Goal: Find specific page/section: Find specific page/section

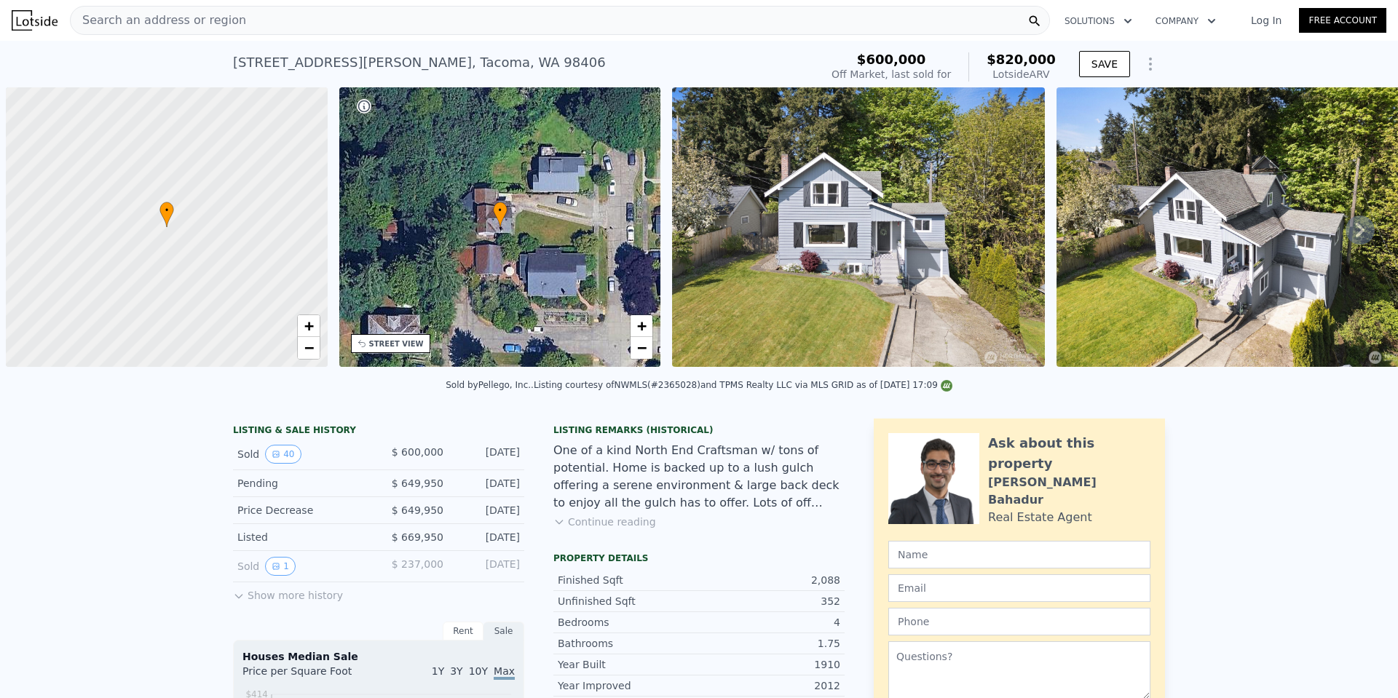
scroll to position [0, 6]
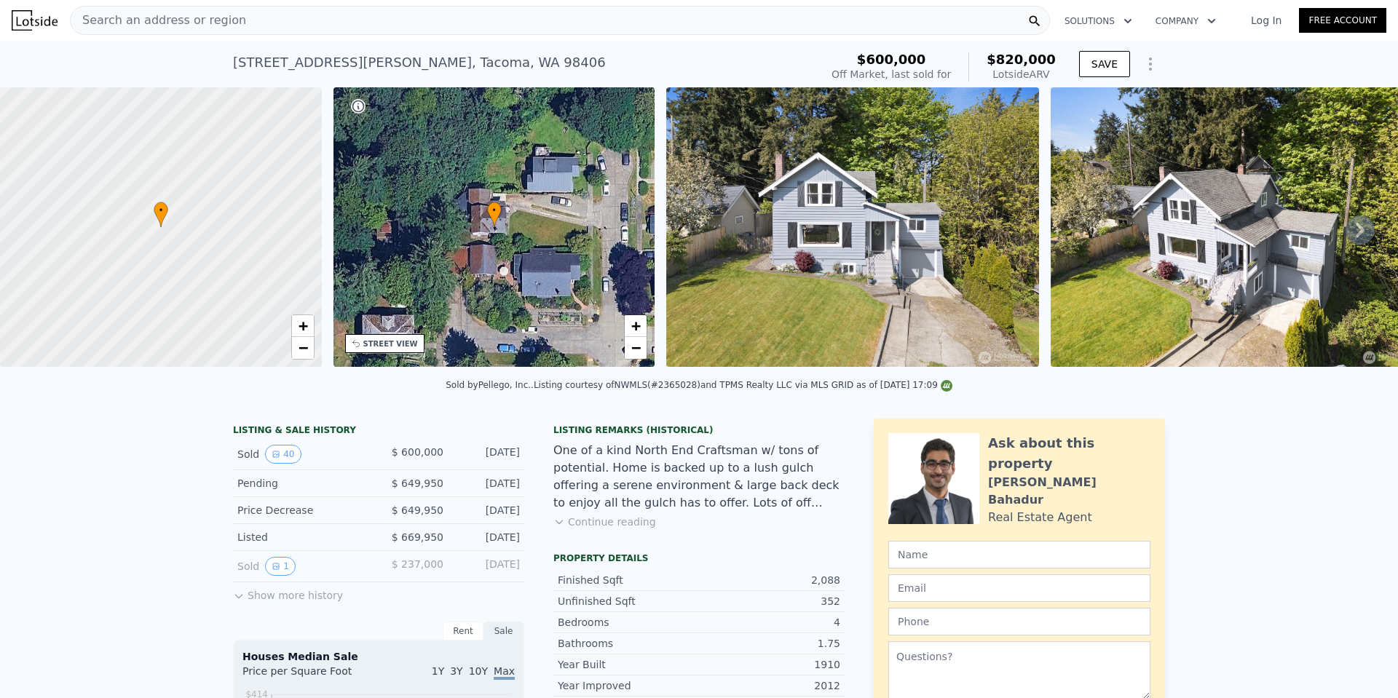
click at [184, 17] on span "Search an address or region" at bounding box center [158, 20] width 175 height 17
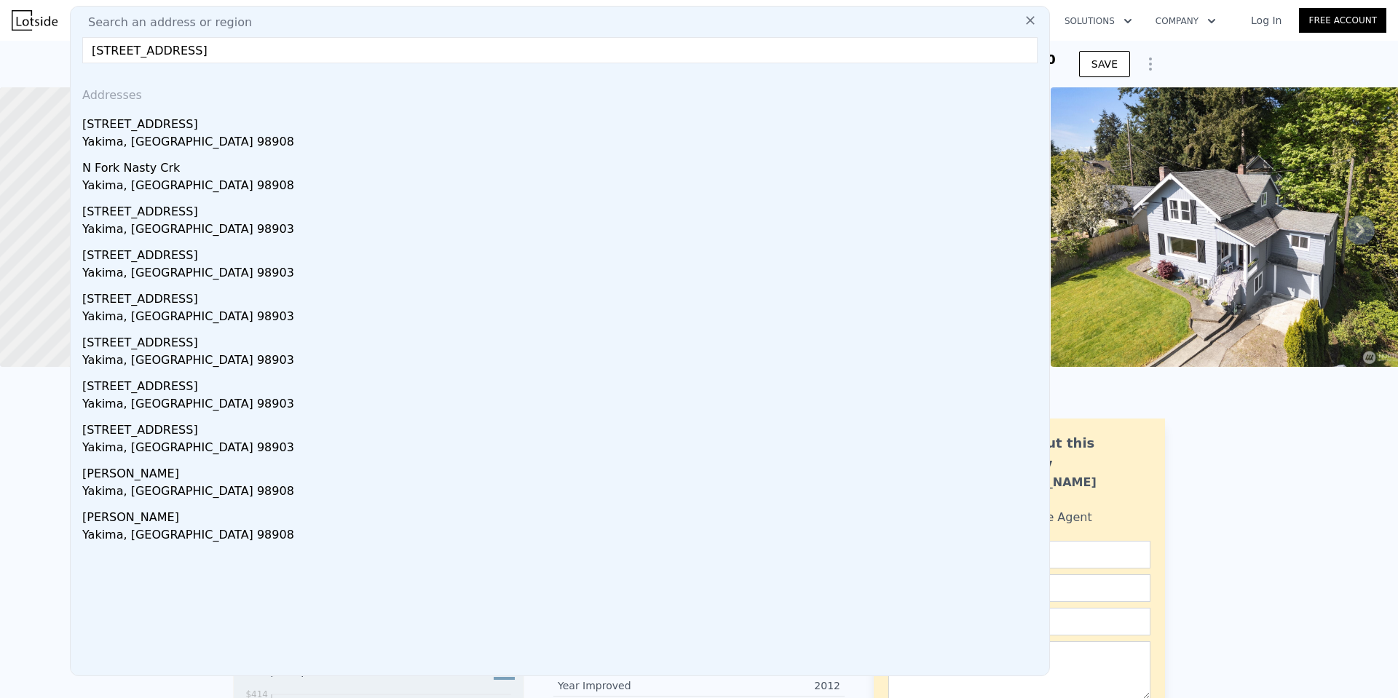
click at [218, 44] on input "[STREET_ADDRESS]" at bounding box center [559, 50] width 955 height 26
click at [218, 45] on input "[STREET_ADDRESS]" at bounding box center [559, 50] width 955 height 26
click at [218, 46] on input "[STREET_ADDRESS]" at bounding box center [559, 50] width 955 height 26
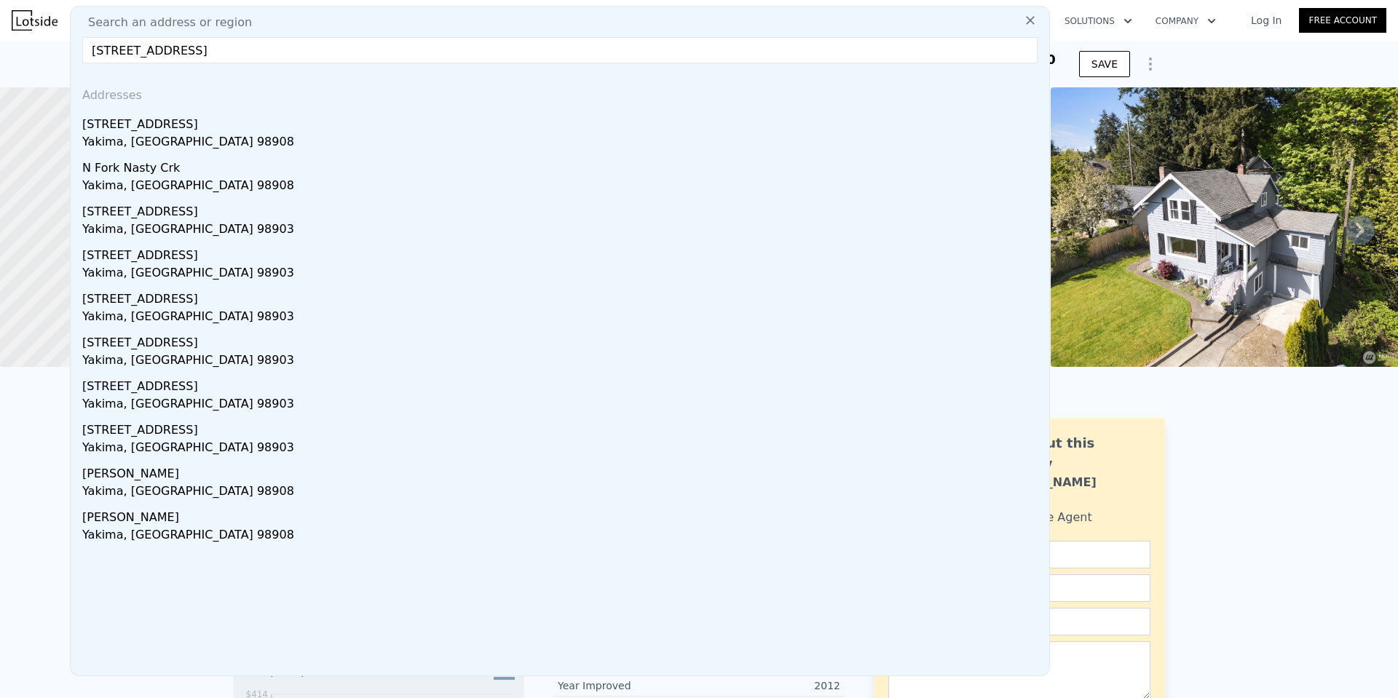
paste input "[STREET_ADDRESS]"
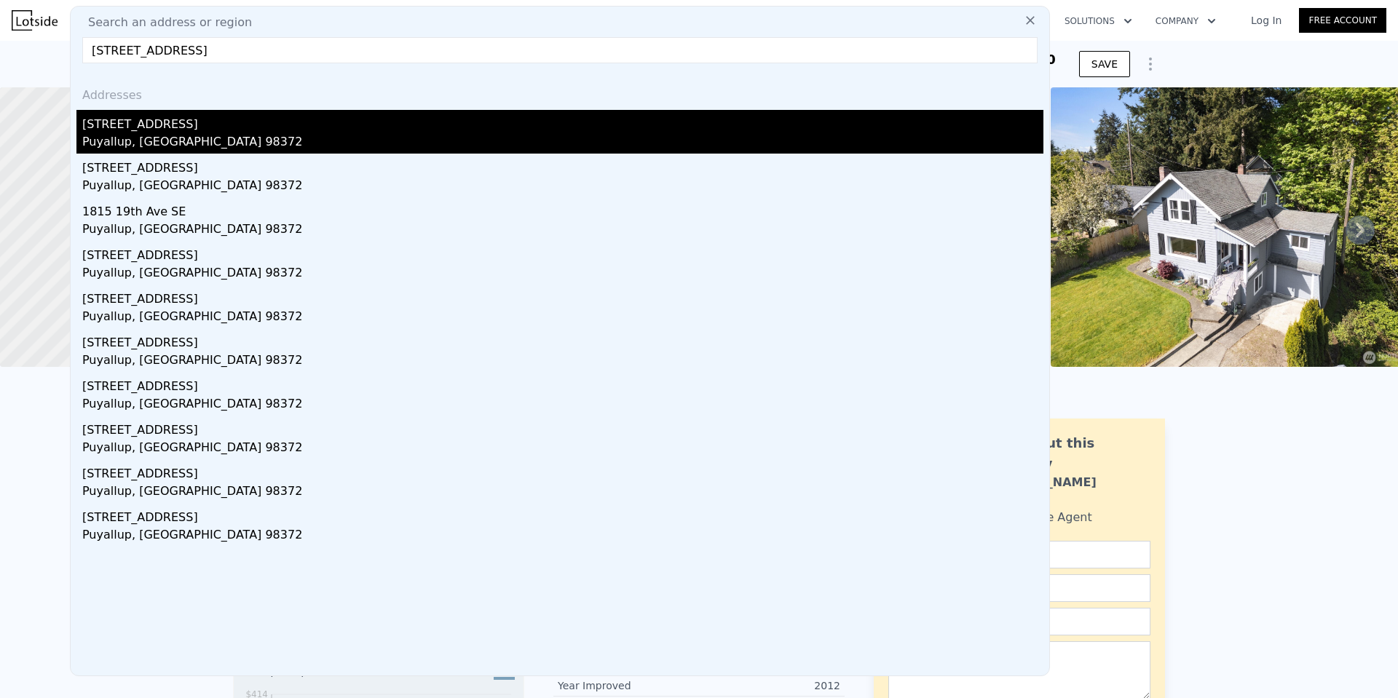
type input "[STREET_ADDRESS]"
click at [151, 140] on div "Puyallup, [GEOGRAPHIC_DATA] 98372" at bounding box center [562, 143] width 961 height 20
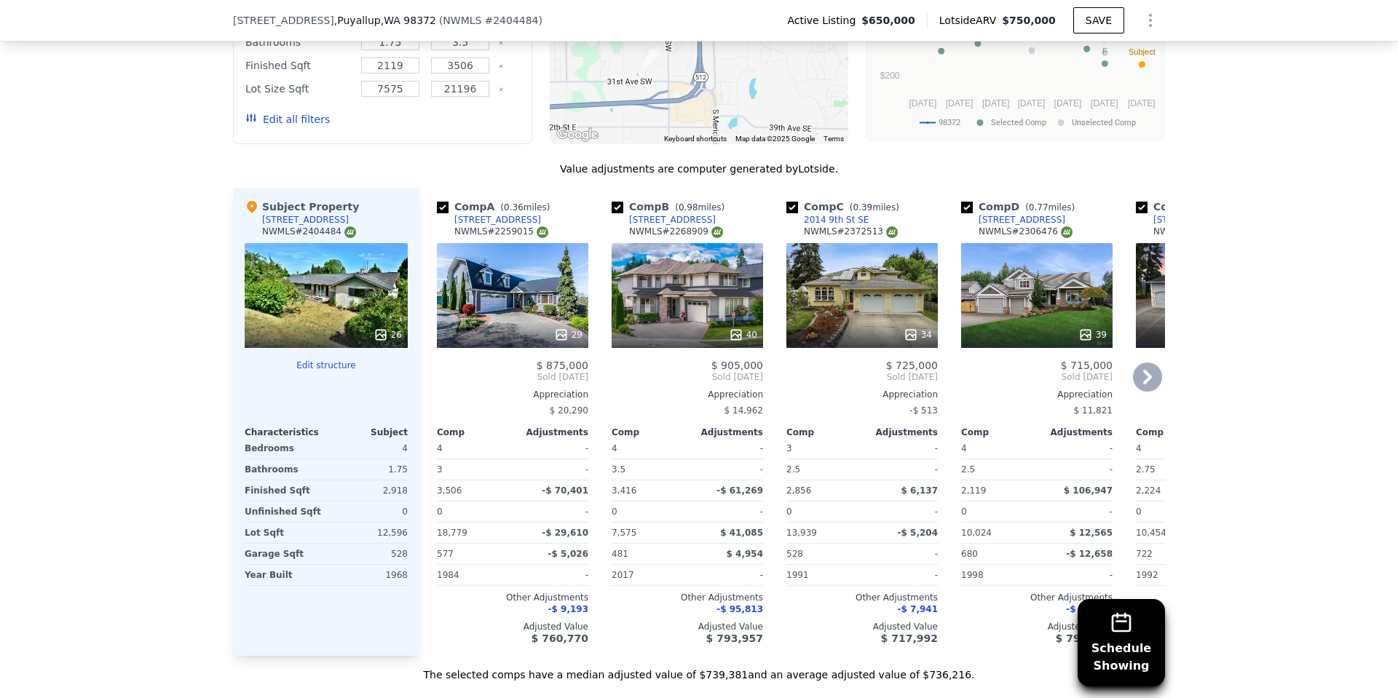
click at [437, 213] on input "checkbox" at bounding box center [443, 208] width 12 height 12
checkbox input "false"
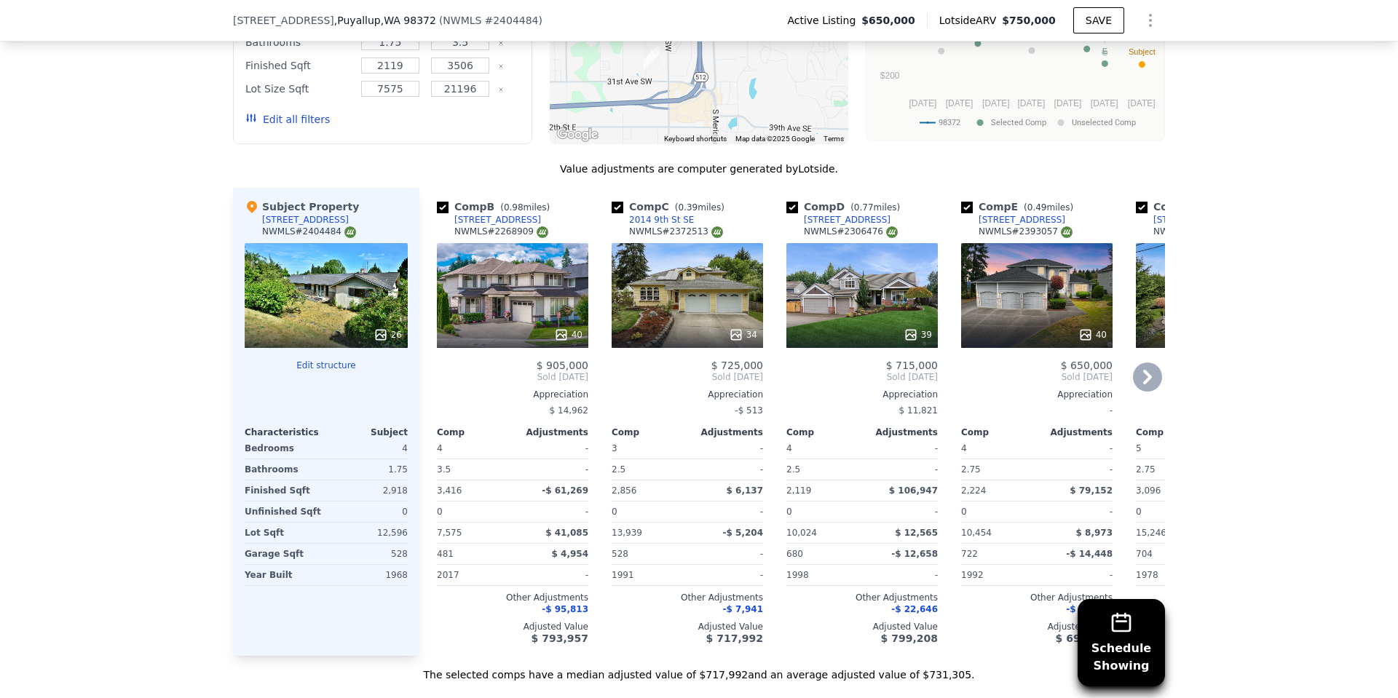
click at [437, 213] on input "checkbox" at bounding box center [443, 208] width 12 height 12
checkbox input "false"
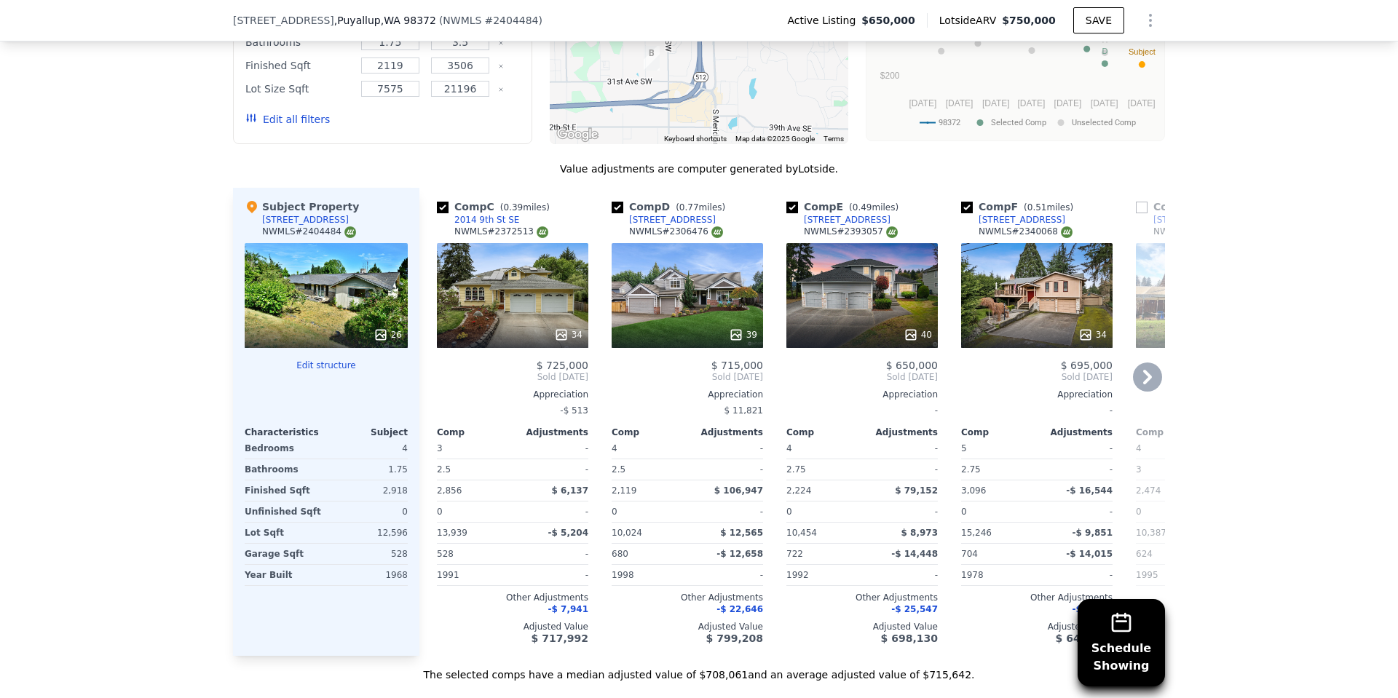
click at [611, 213] on input "checkbox" at bounding box center [617, 208] width 12 height 12
checkbox input "false"
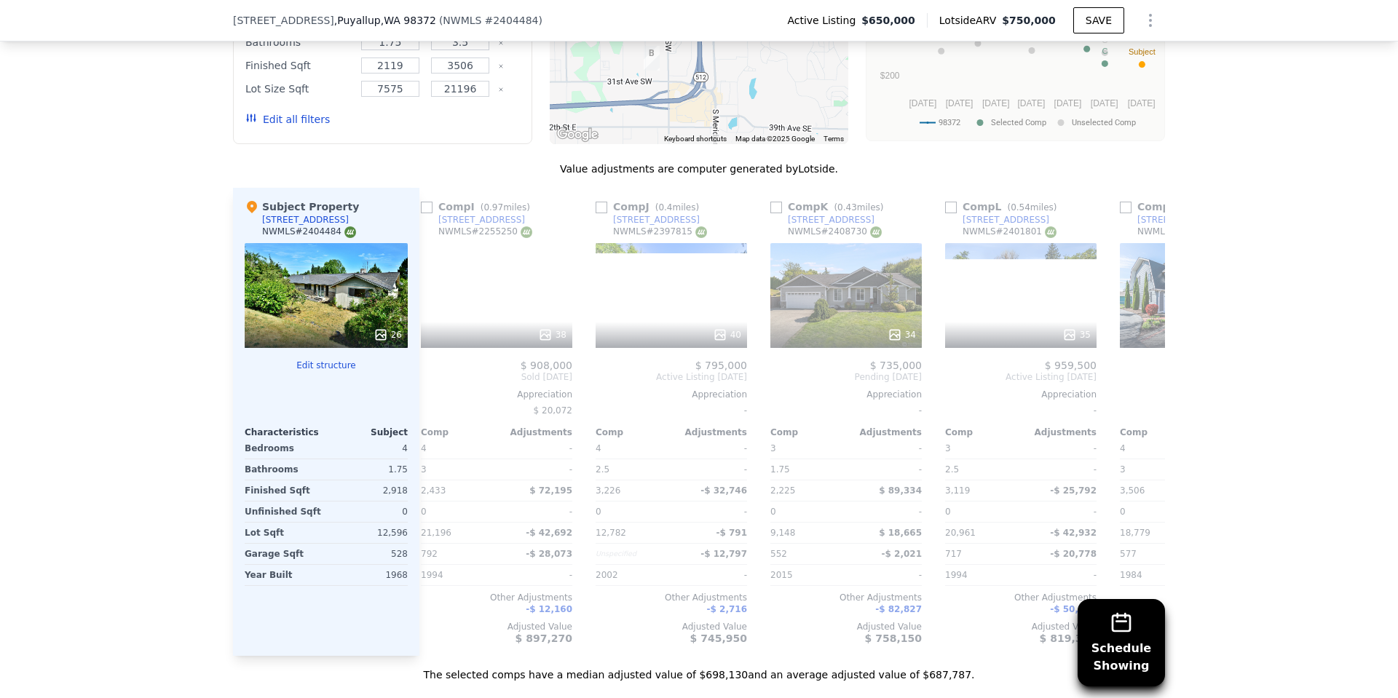
scroll to position [0, 894]
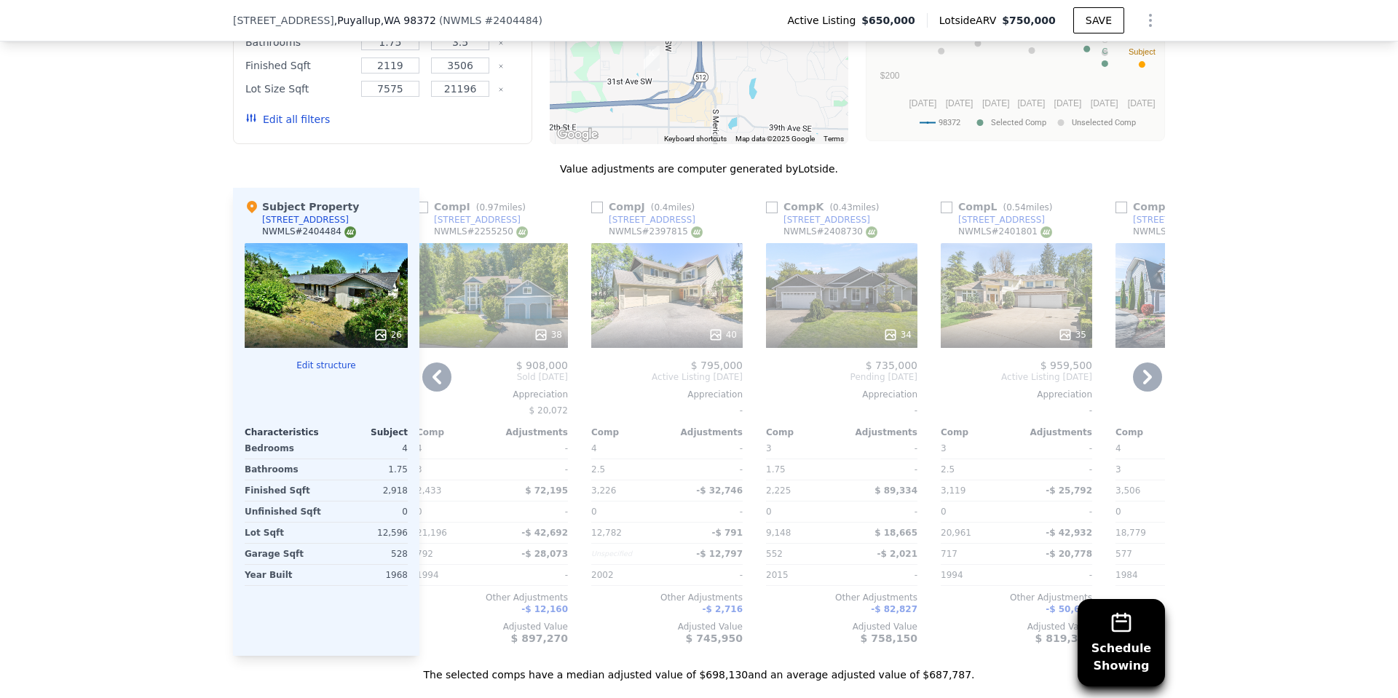
click at [771, 213] on input "checkbox" at bounding box center [772, 208] width 12 height 12
checkbox input "true"
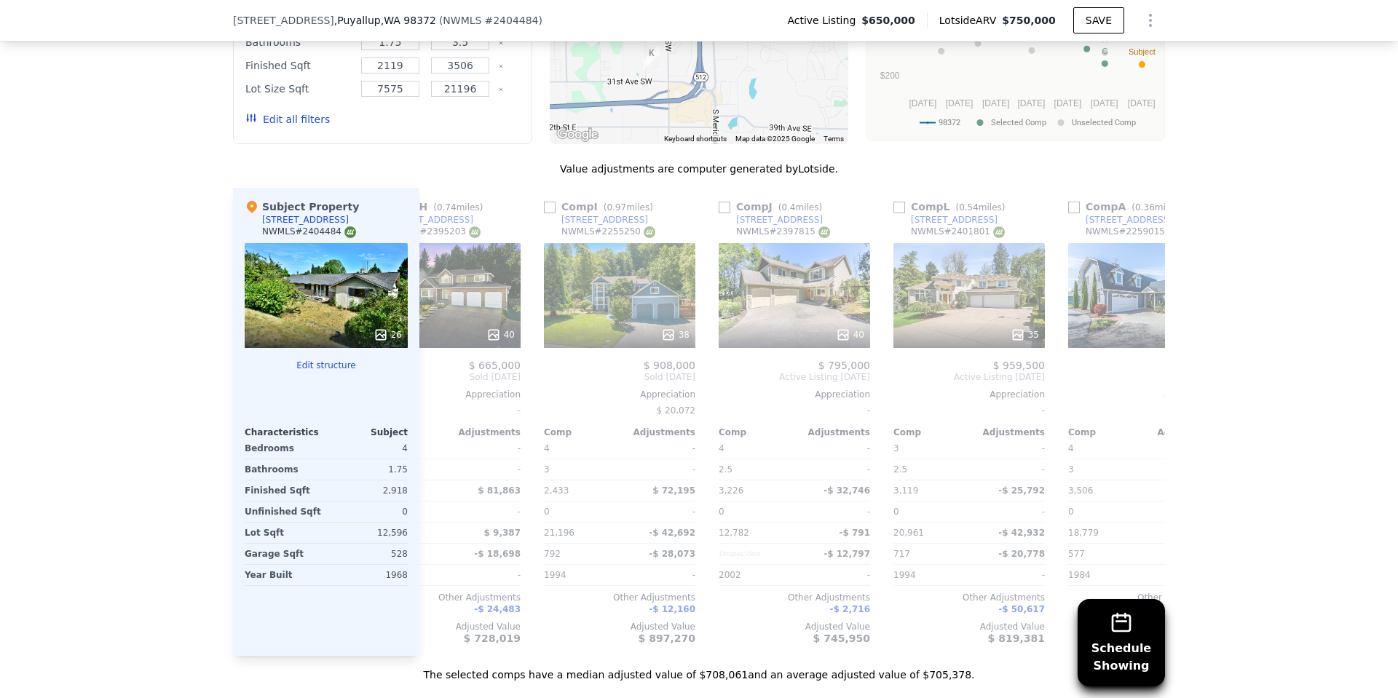
scroll to position [0, 943]
click at [719, 213] on input "checkbox" at bounding box center [722, 208] width 12 height 12
checkbox input "true"
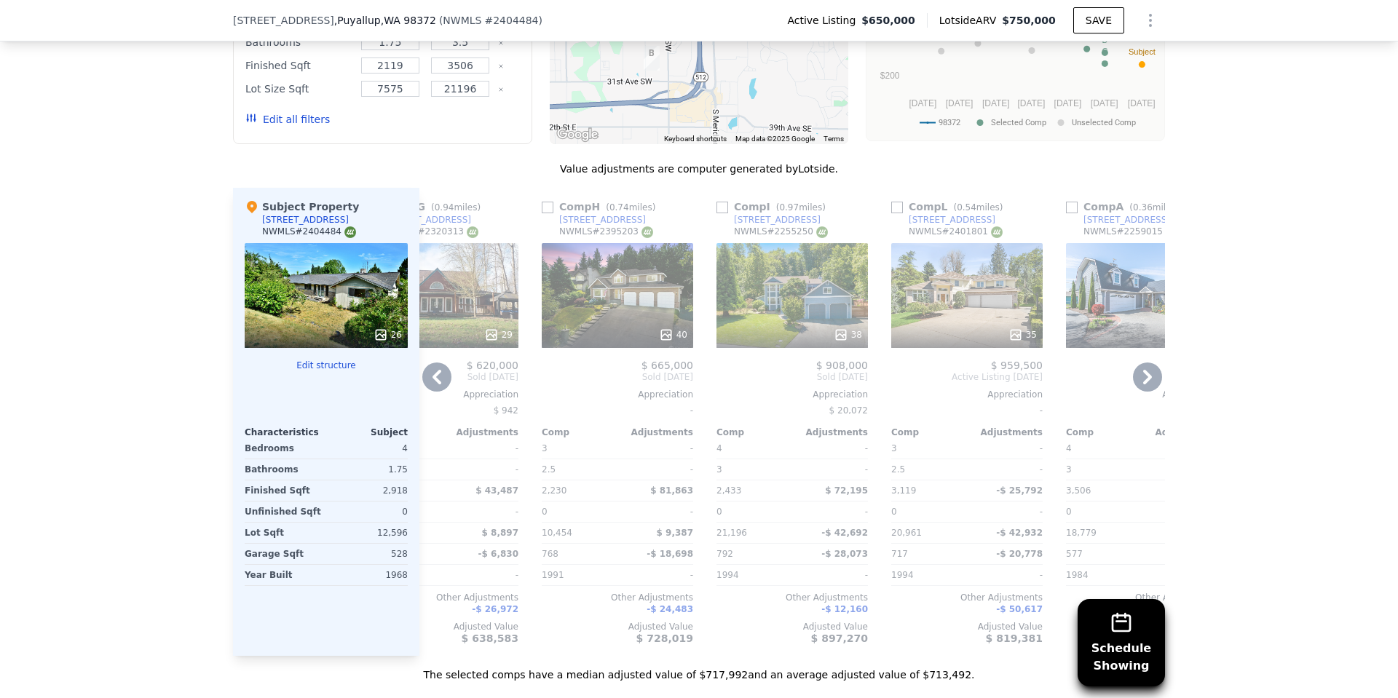
click at [897, 213] on input "checkbox" at bounding box center [897, 208] width 12 height 12
checkbox input "true"
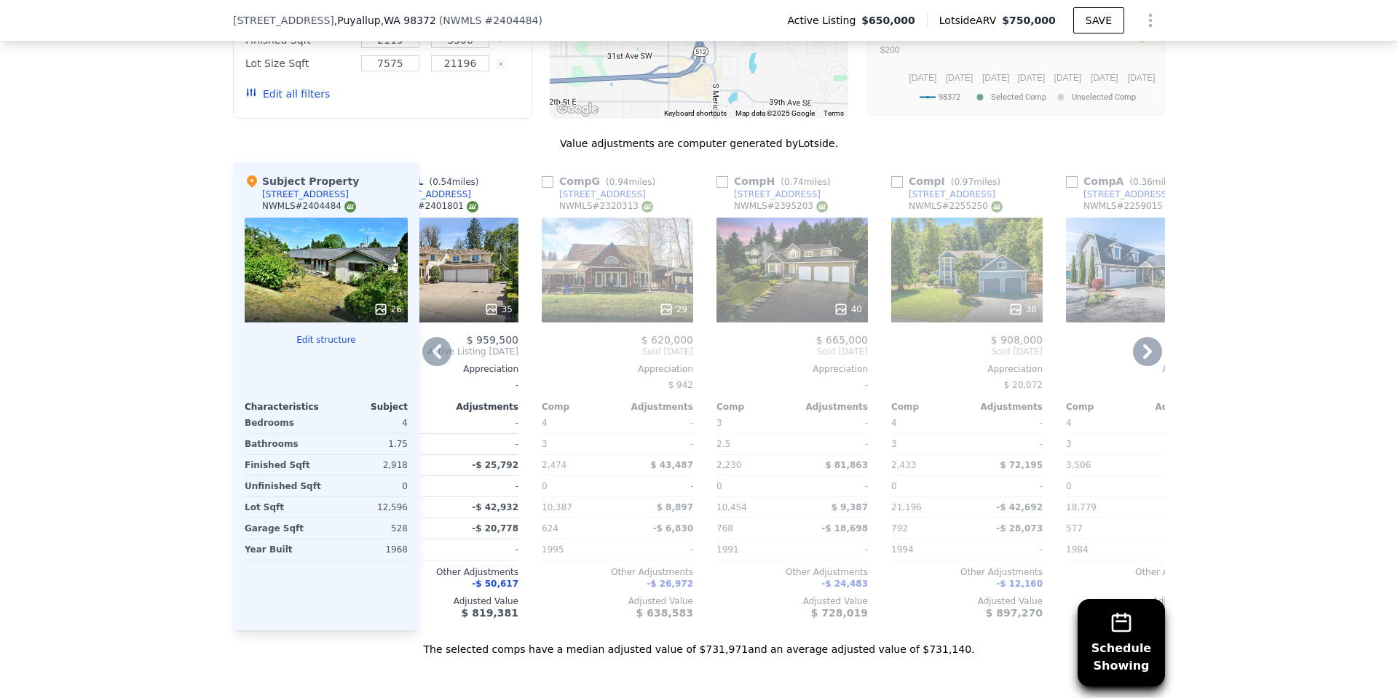
scroll to position [1305, 0]
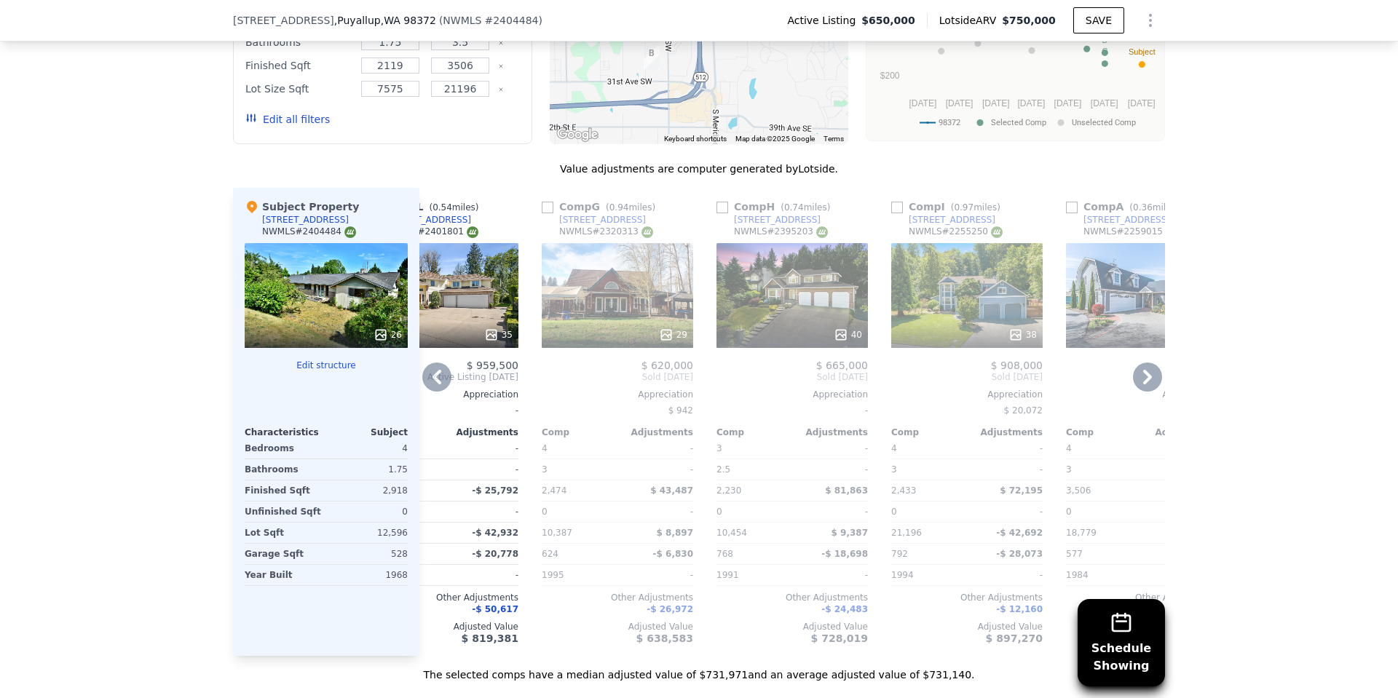
click at [716, 213] on input "checkbox" at bounding box center [722, 208] width 12 height 12
checkbox input "true"
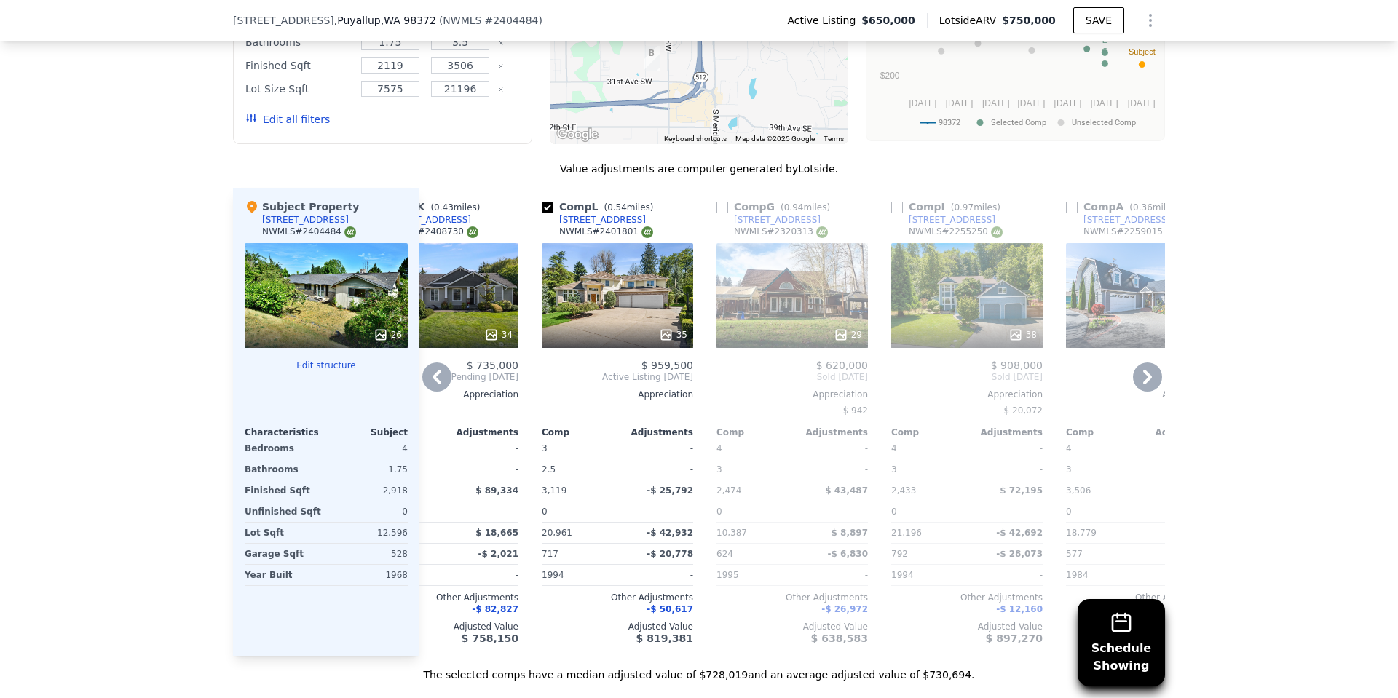
click at [716, 213] on input "checkbox" at bounding box center [722, 208] width 12 height 12
checkbox input "true"
